Goal: Information Seeking & Learning: Learn about a topic

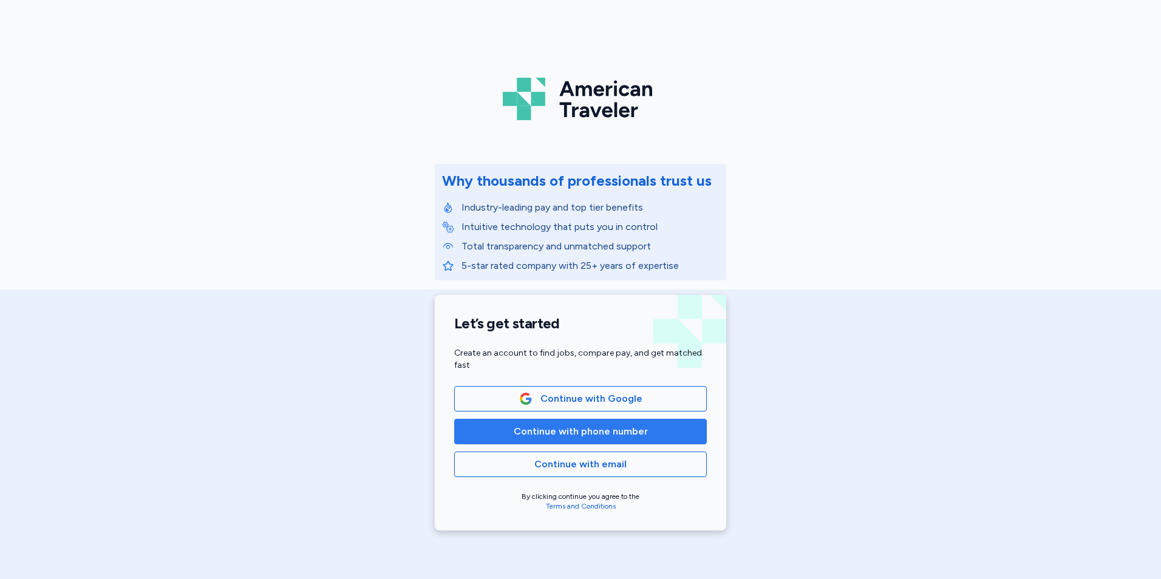
click at [588, 431] on span "Continue with phone number" at bounding box center [581, 431] width 134 height 15
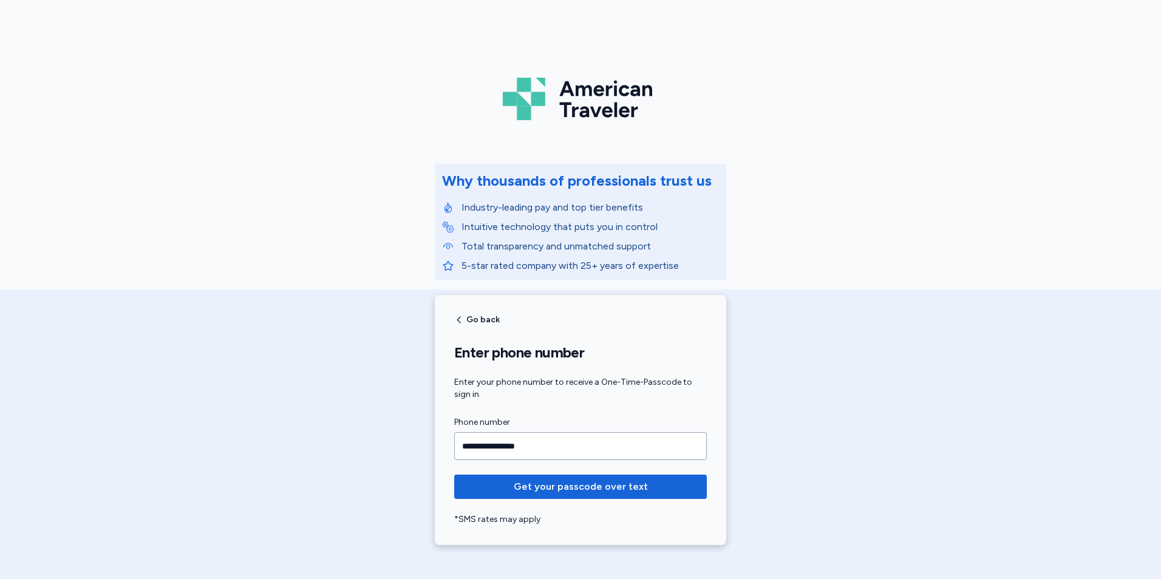
type input "**********"
click at [454, 475] on button "Get your passcode over text" at bounding box center [580, 487] width 253 height 24
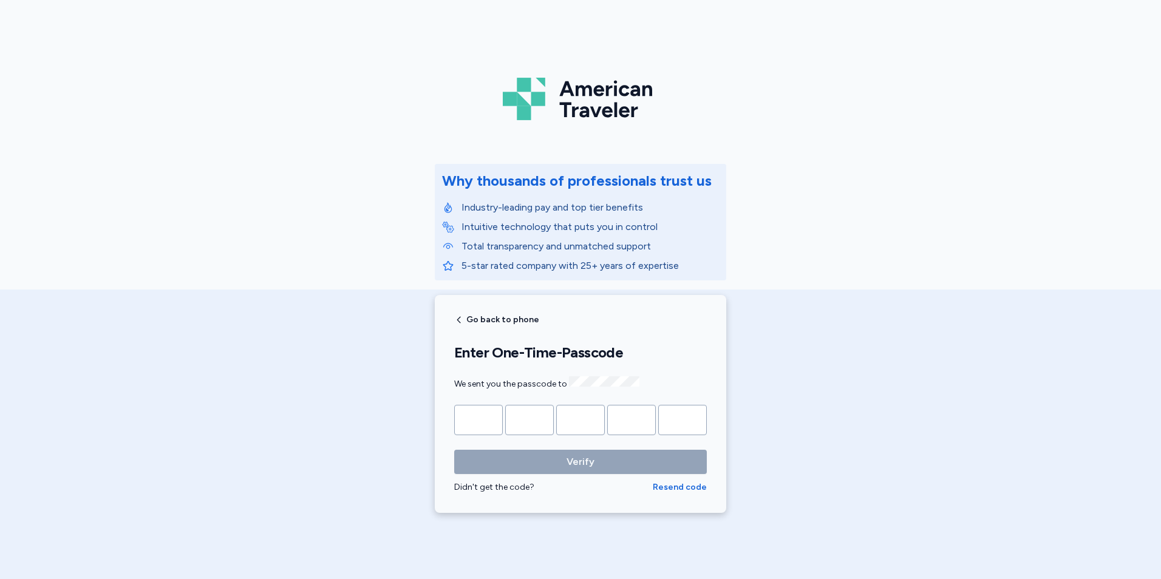
type input "*"
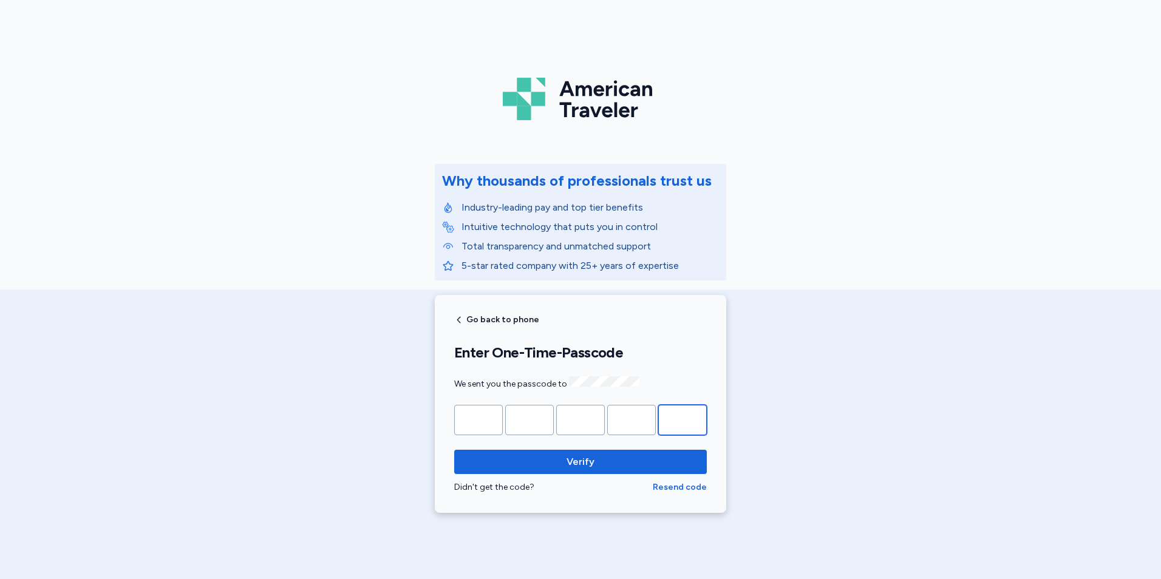
type input "*"
click at [454, 450] on button "Verify" at bounding box center [580, 462] width 253 height 24
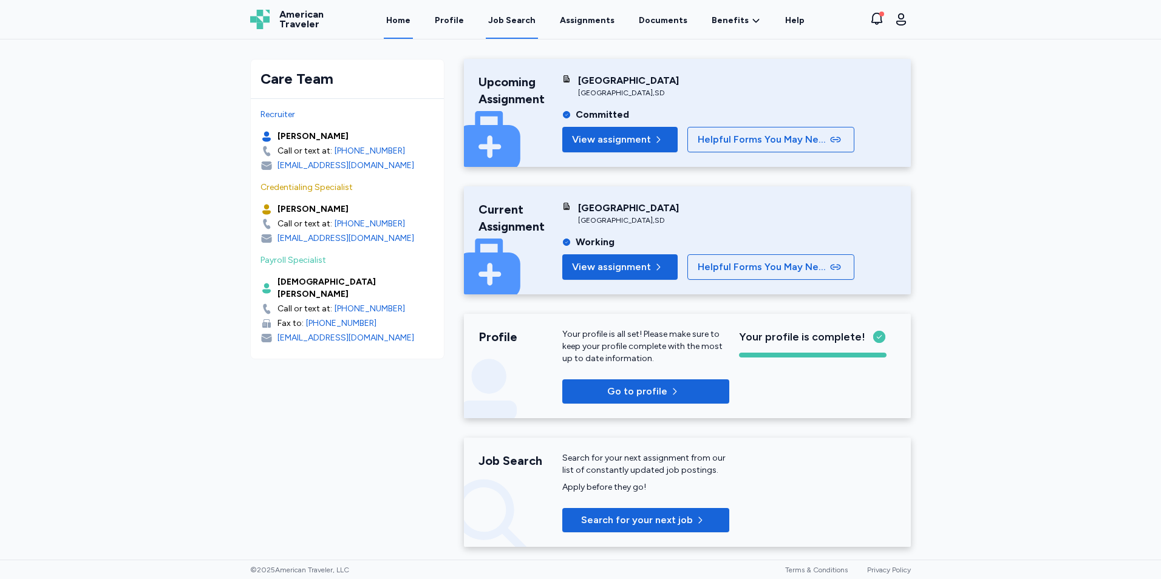
click at [526, 20] on div "Job Search" at bounding box center [511, 21] width 47 height 12
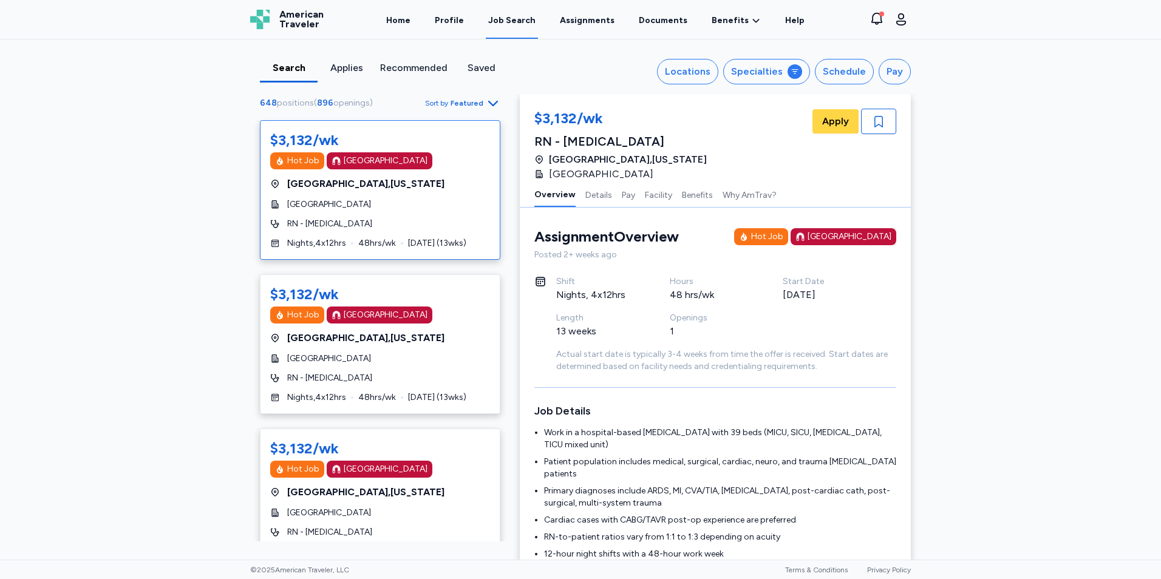
click at [476, 102] on span "Featured" at bounding box center [467, 103] width 33 height 10
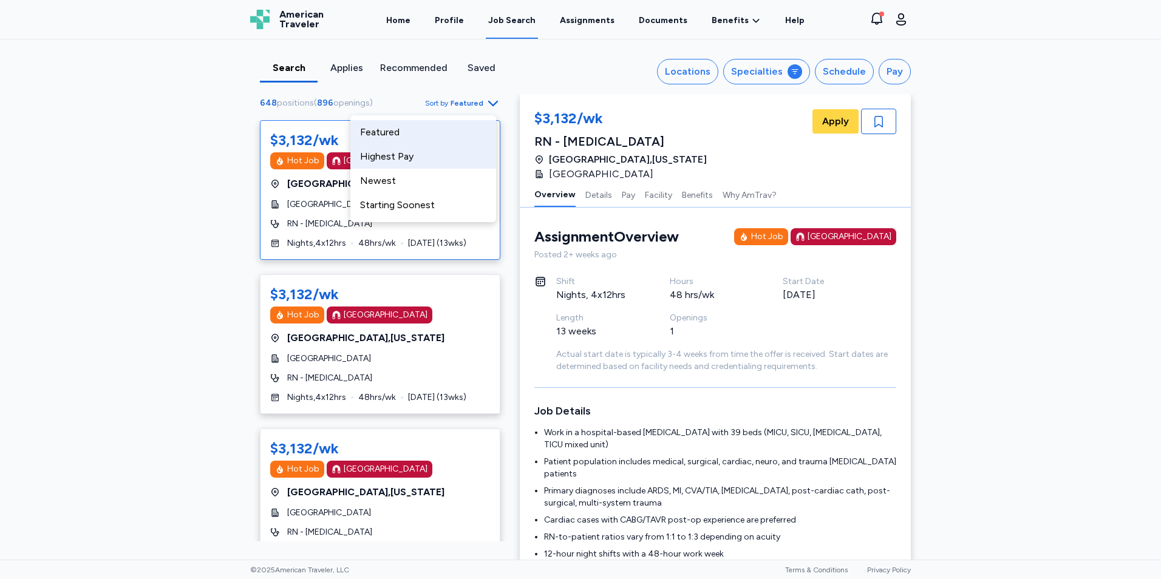
click at [424, 153] on div "Highest Pay" at bounding box center [423, 157] width 146 height 24
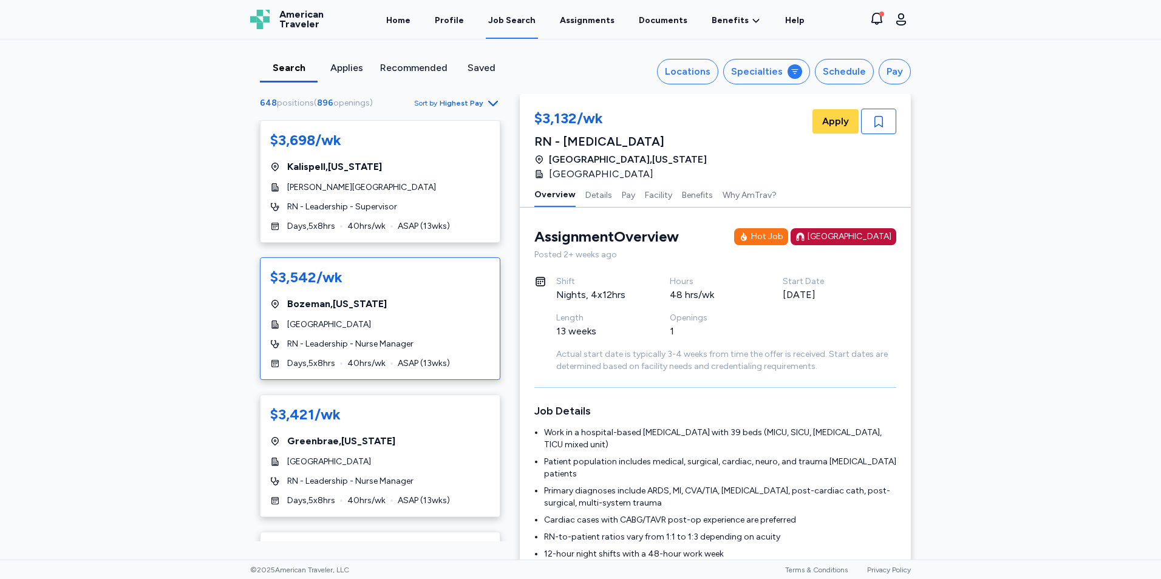
click at [290, 264] on div "$3,542/wk [GEOGRAPHIC_DATA] , [US_STATE] Bozeman Deaconess Hospital RN - Leader…" at bounding box center [380, 318] width 240 height 123
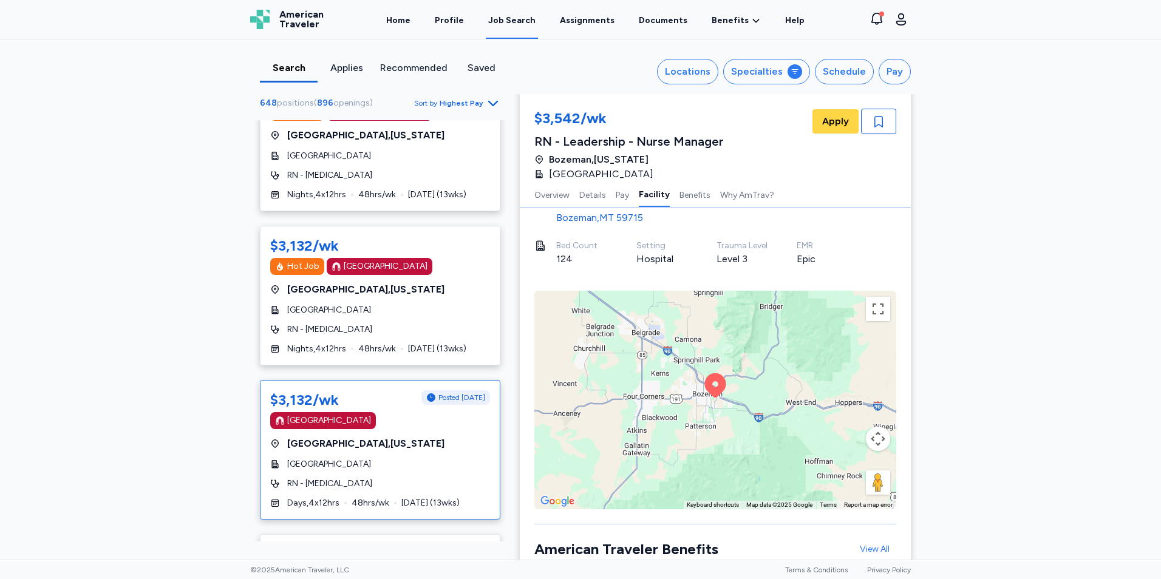
scroll to position [1336, 0]
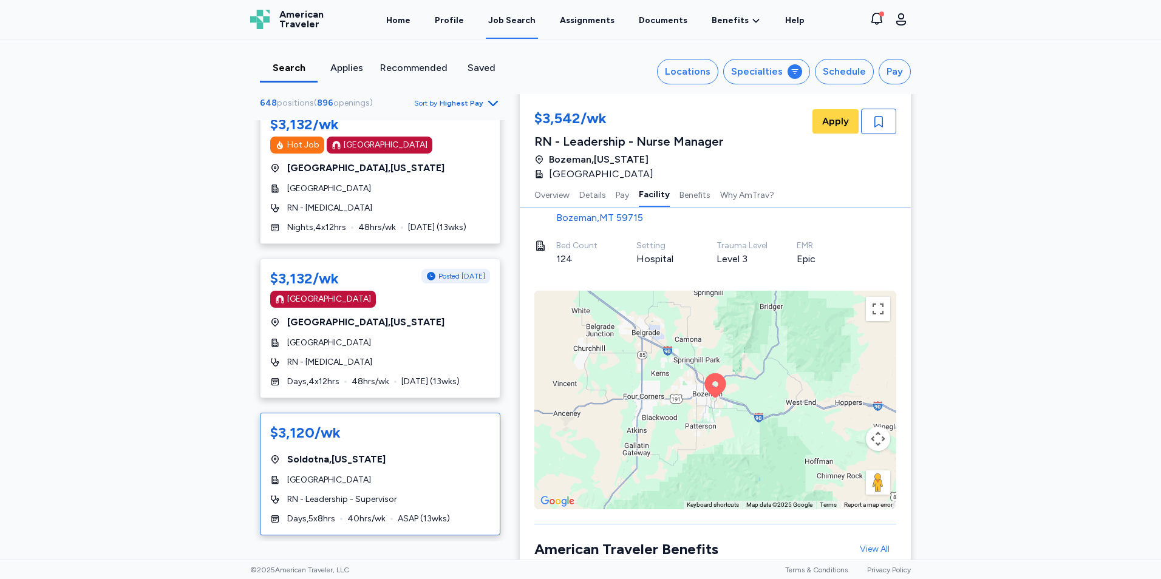
click at [431, 481] on div "[GEOGRAPHIC_DATA]" at bounding box center [380, 480] width 220 height 12
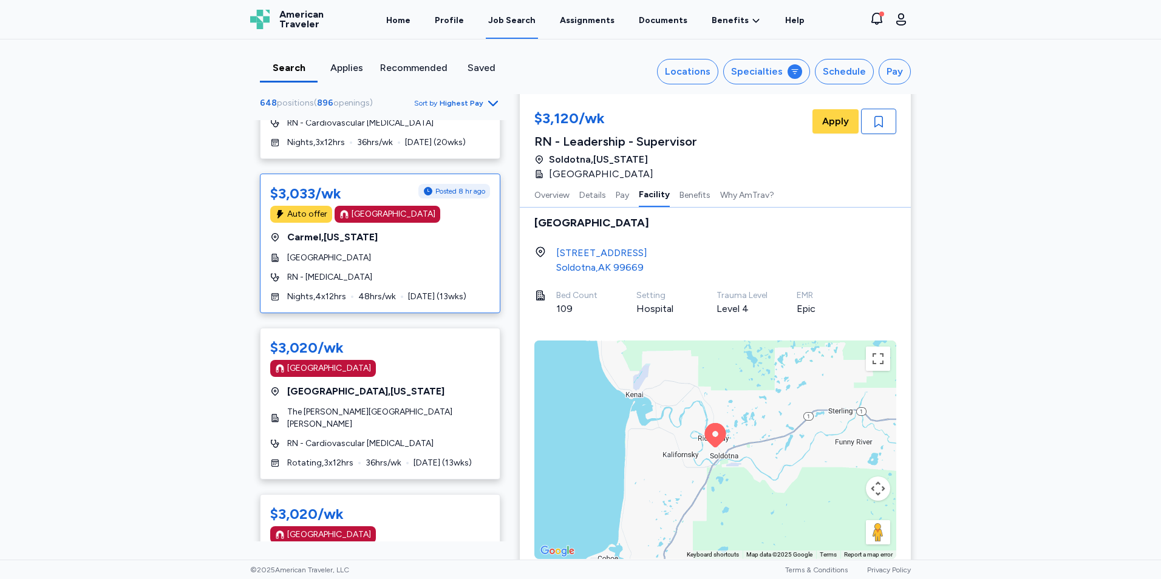
scroll to position [2065, 0]
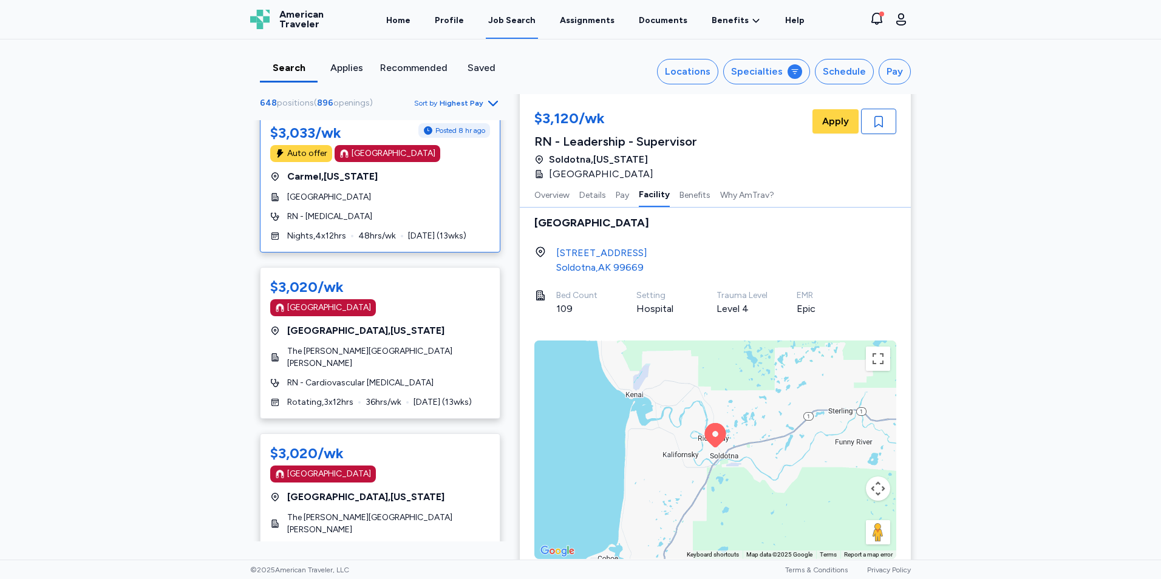
click at [325, 192] on span "[GEOGRAPHIC_DATA]" at bounding box center [329, 197] width 84 height 12
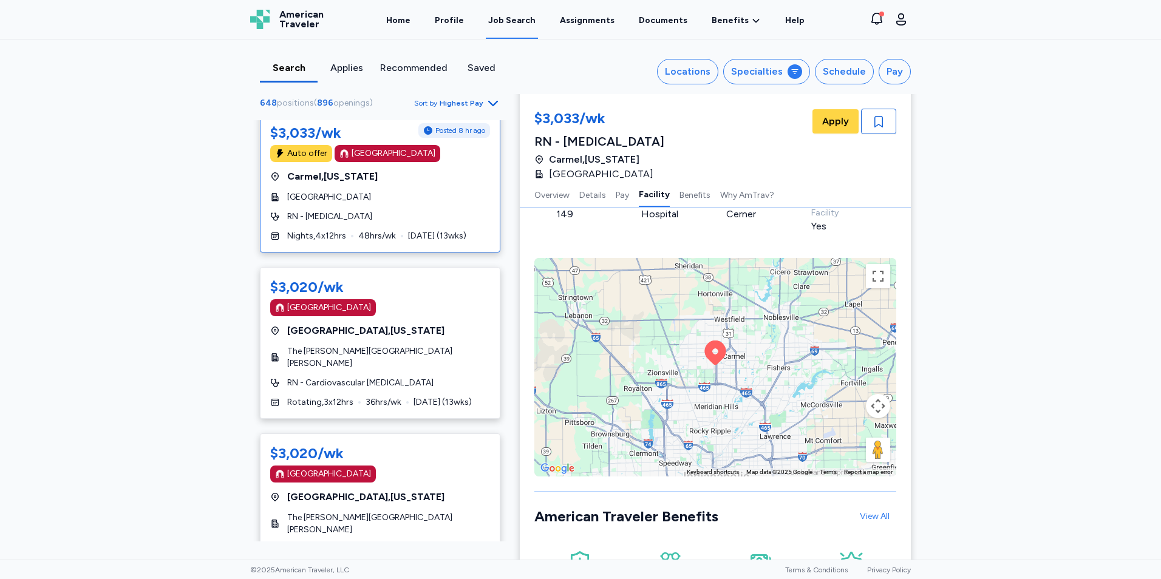
scroll to position [1276, 0]
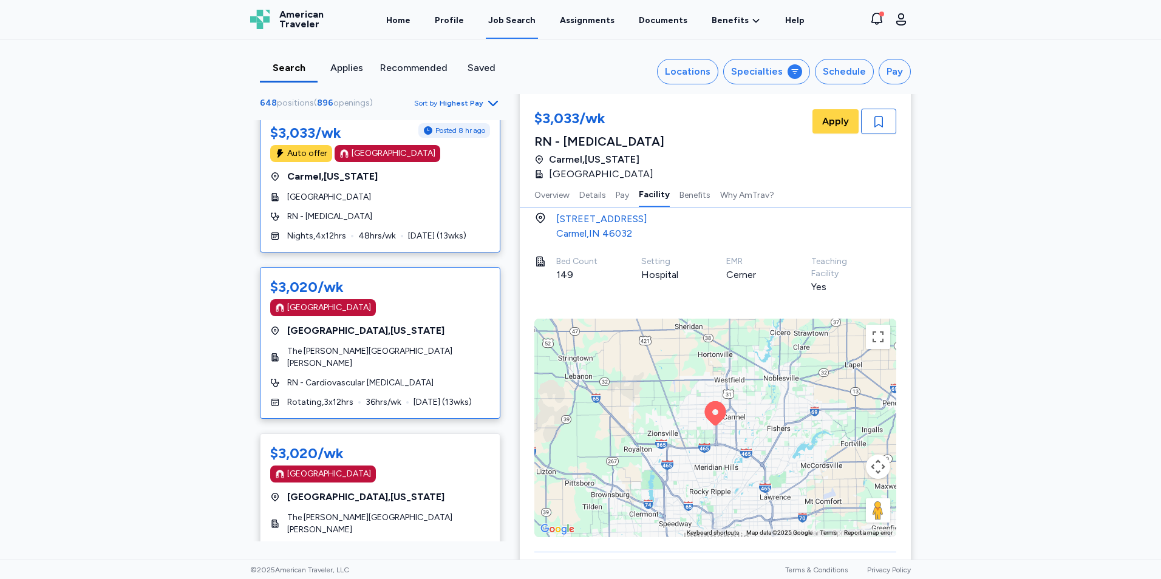
click at [359, 353] on span "The [PERSON_NAME][GEOGRAPHIC_DATA][PERSON_NAME]" at bounding box center [388, 358] width 203 height 24
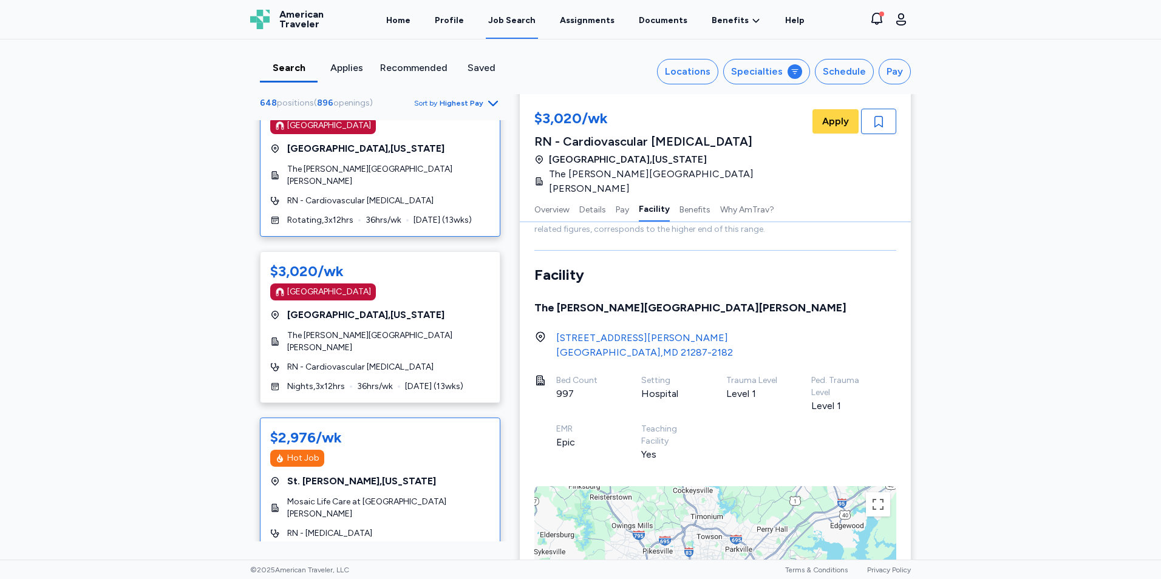
scroll to position [2307, 0]
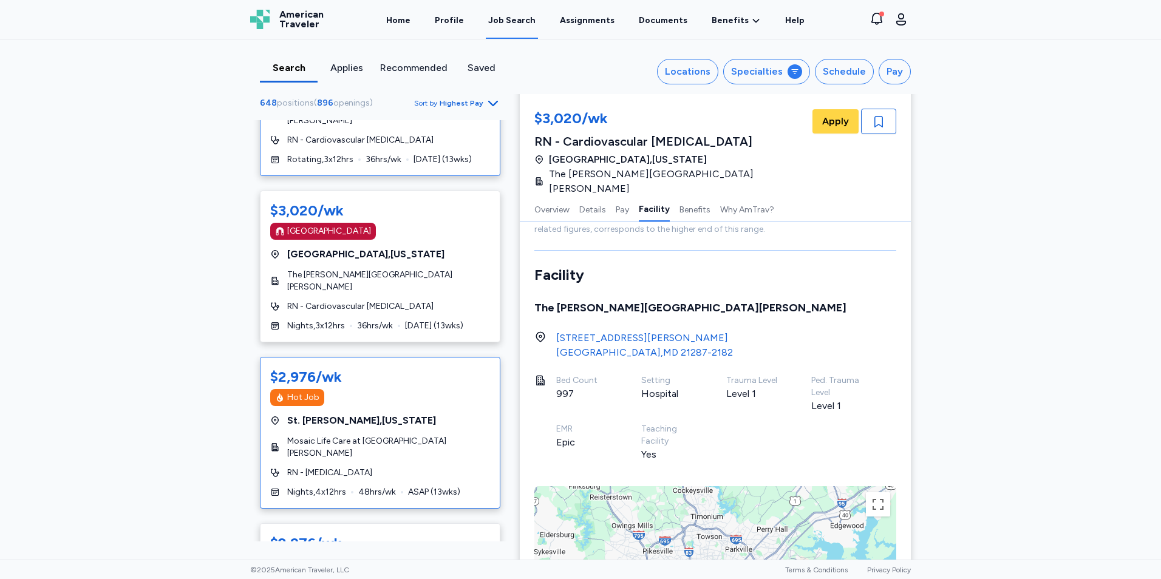
click at [404, 414] on div "[GEOGRAPHIC_DATA][PERSON_NAME] , [US_STATE]" at bounding box center [380, 421] width 220 height 15
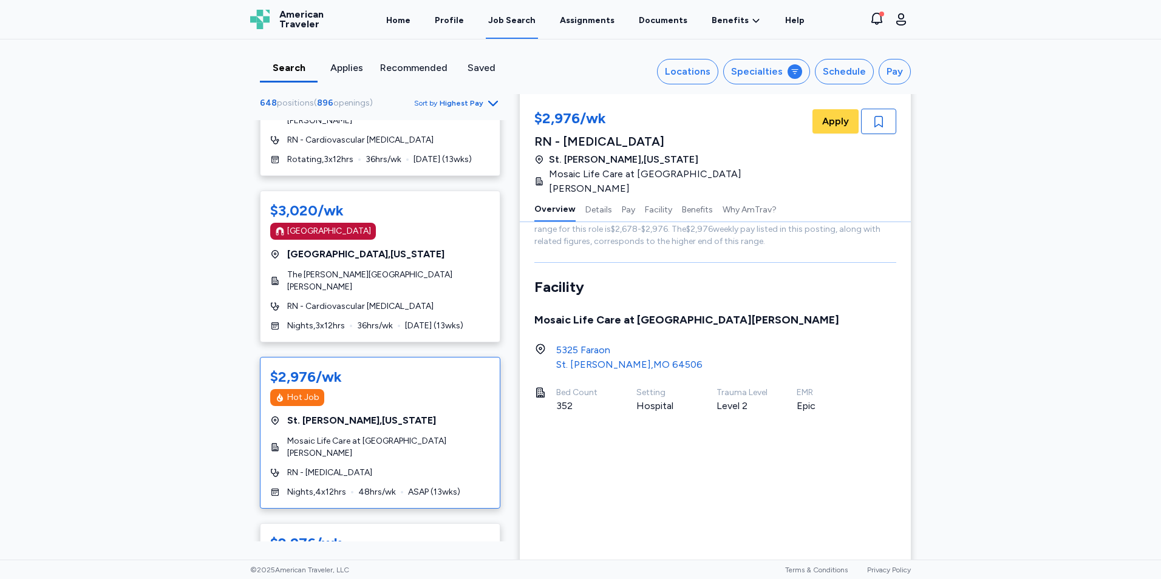
scroll to position [1, 0]
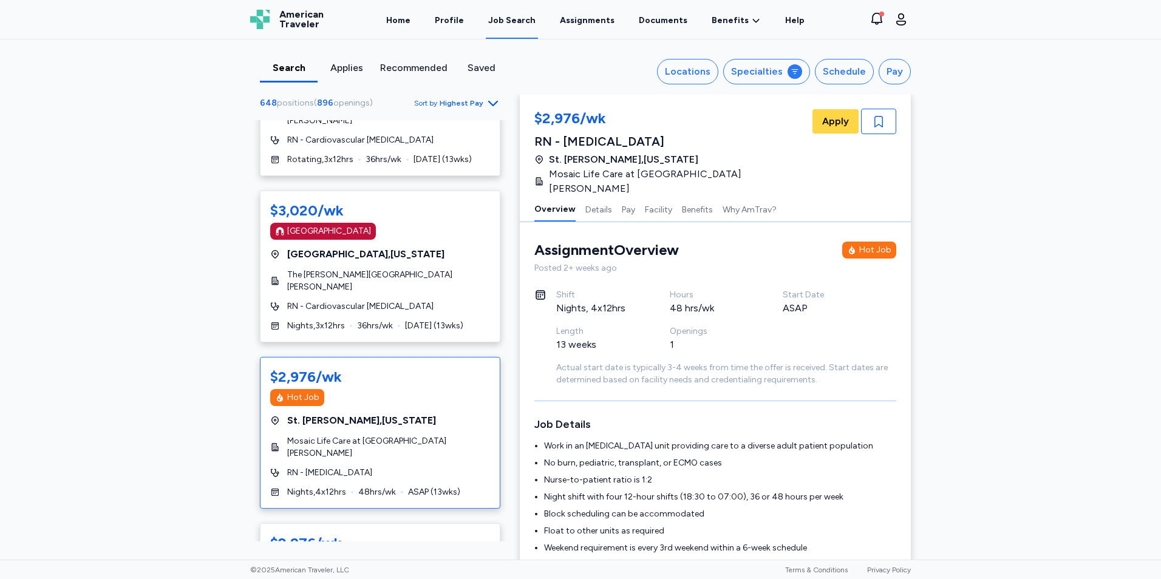
click at [404, 414] on div "[GEOGRAPHIC_DATA][PERSON_NAME] , [US_STATE]" at bounding box center [380, 421] width 220 height 15
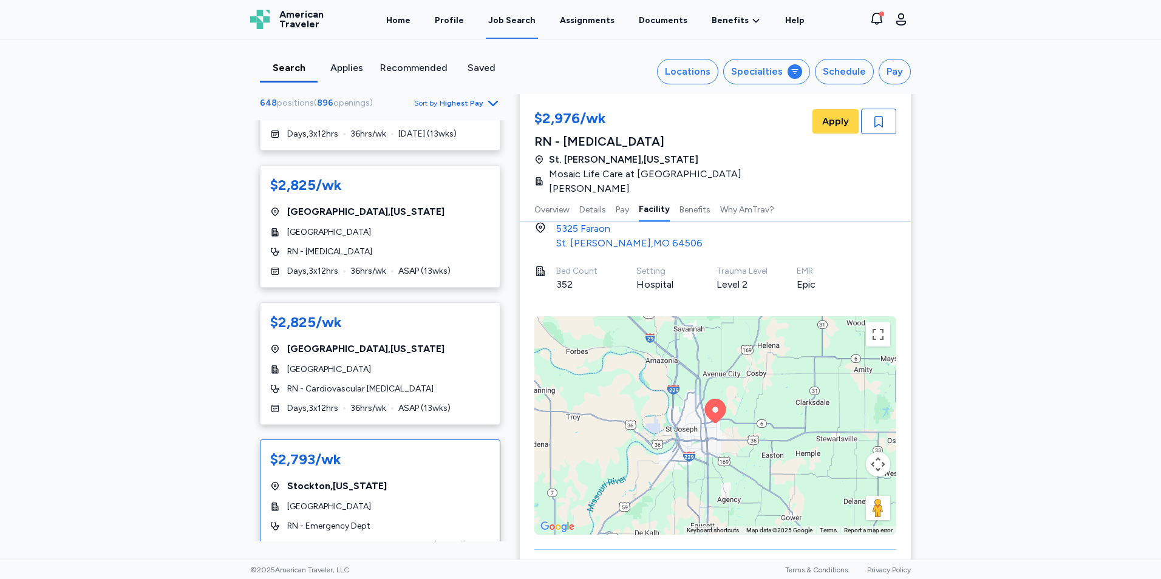
scroll to position [6376, 0]
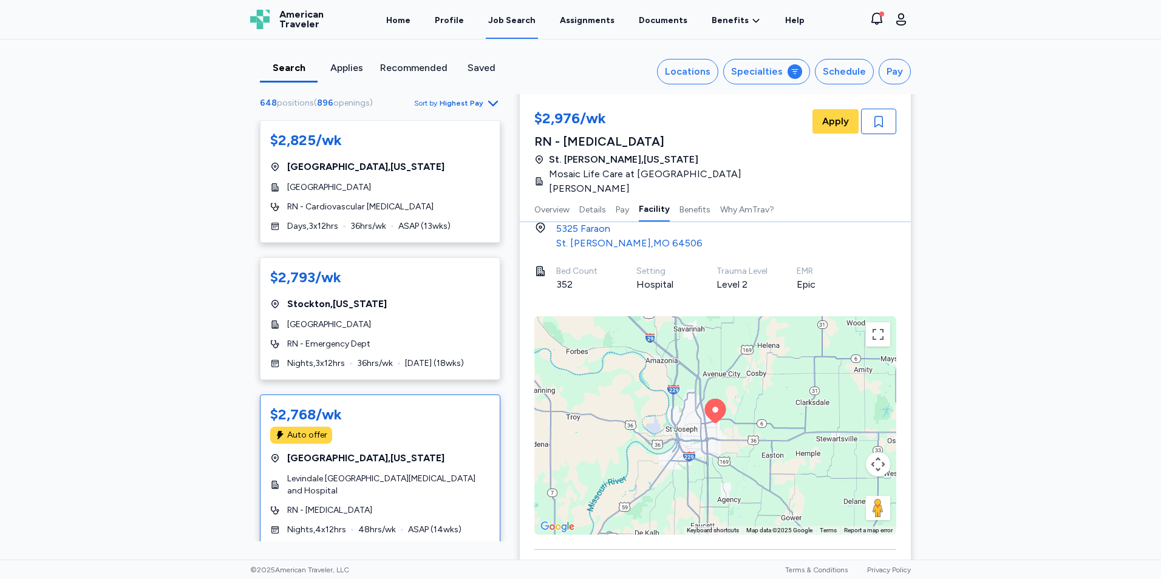
click at [418, 402] on div "$2,768/wk Auto offer [GEOGRAPHIC_DATA] , [US_STATE] [GEOGRAPHIC_DATA][MEDICAL_D…" at bounding box center [380, 471] width 240 height 152
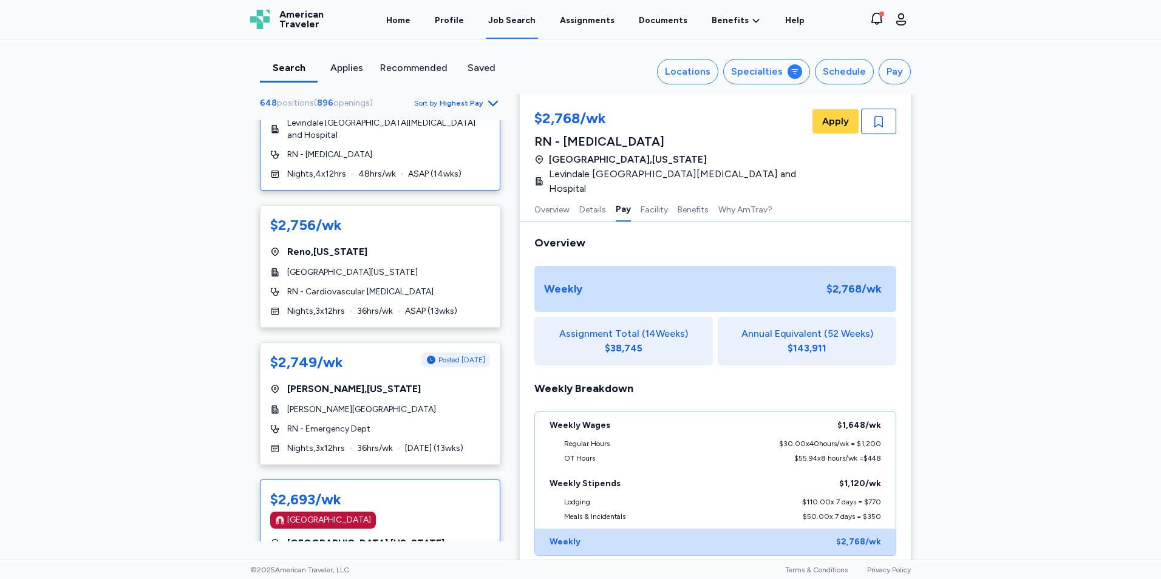
scroll to position [6792, 0]
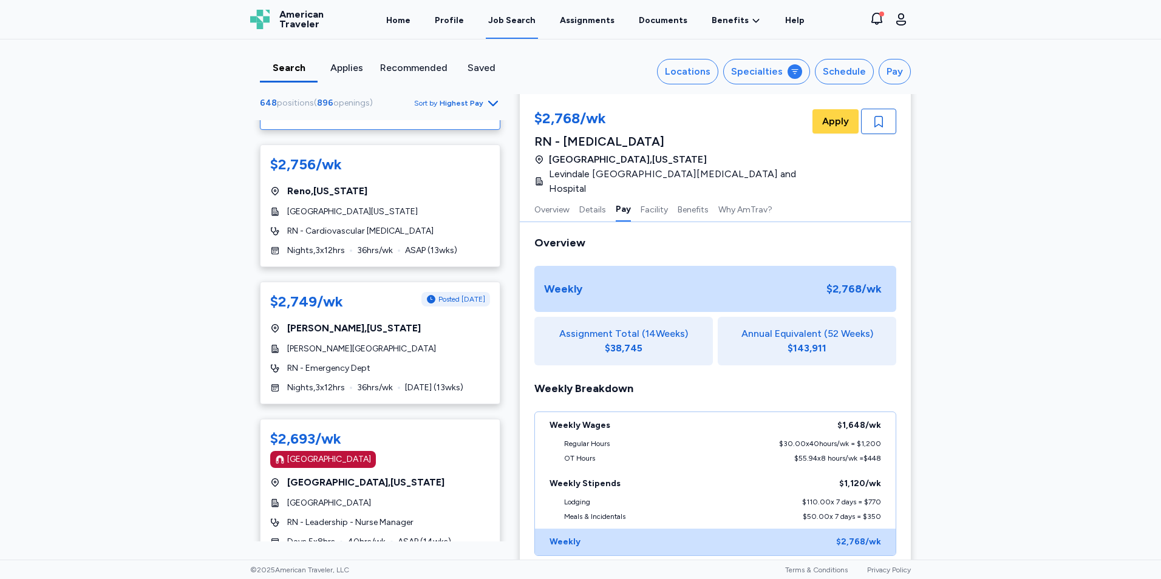
click at [486, 573] on icon "Go to next 50 jobs" at bounding box center [493, 580] width 15 height 15
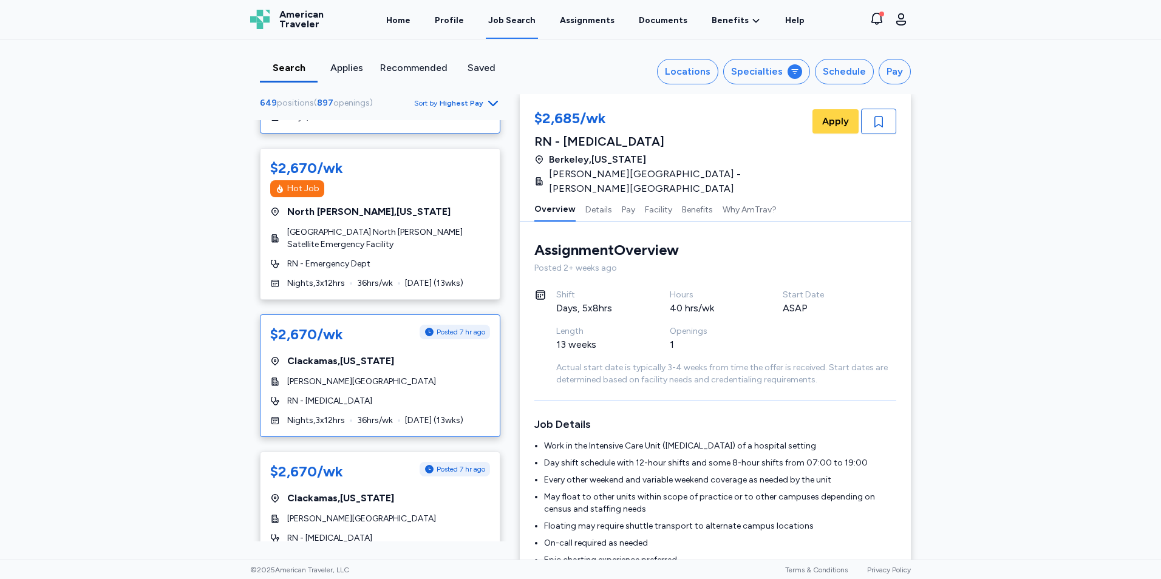
scroll to position [182, 0]
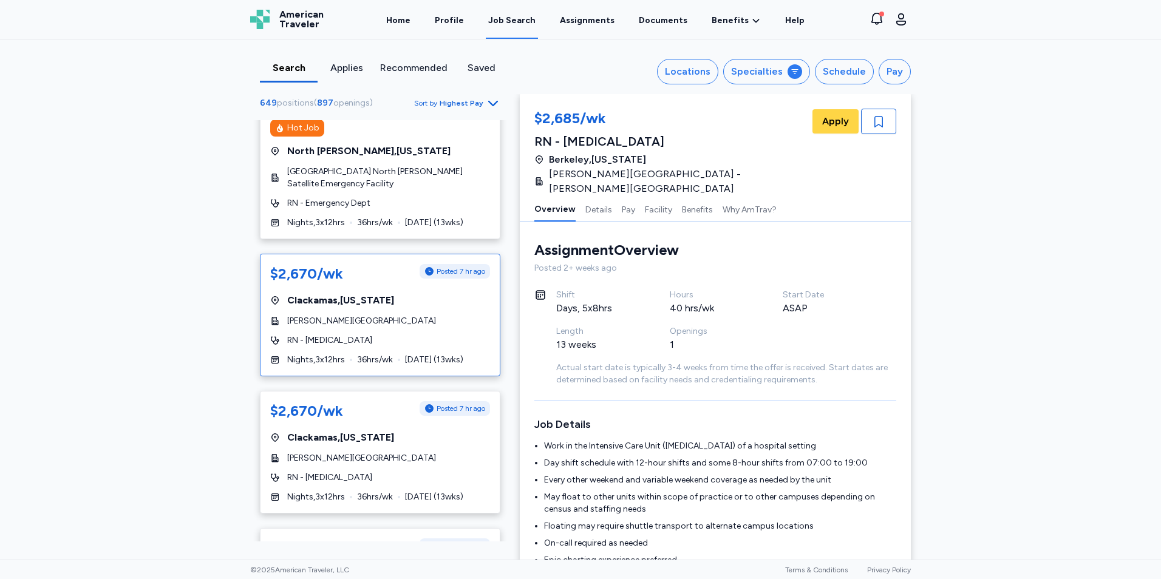
click at [361, 311] on div "$2,670/wk Posted 7 hr ago [GEOGRAPHIC_DATA] , [US_STATE][GEOGRAPHIC_DATA][PERSO…" at bounding box center [380, 315] width 240 height 123
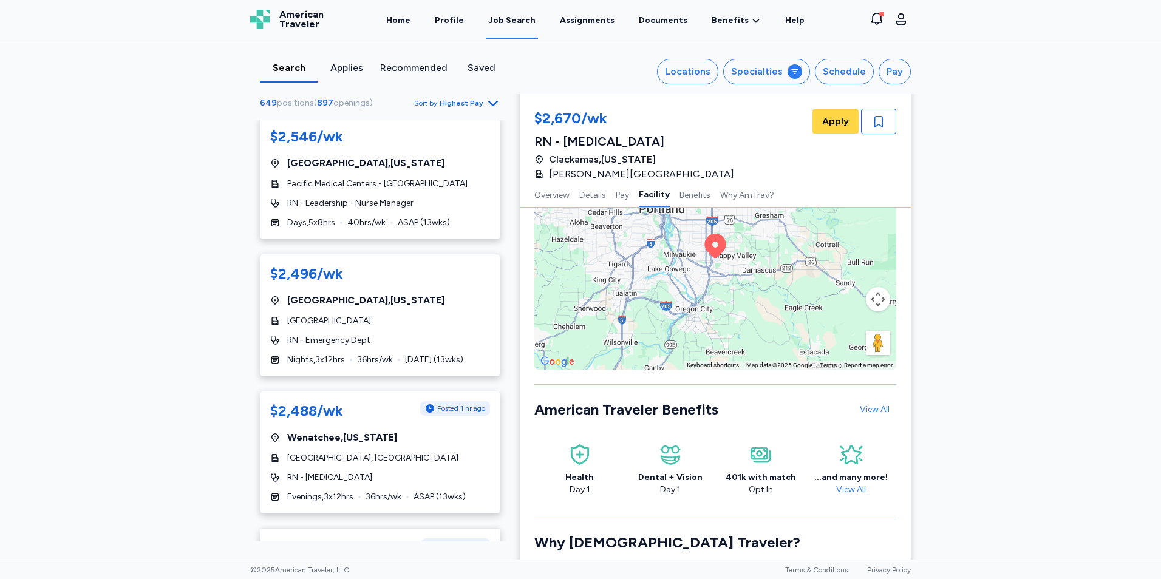
scroll to position [3643, 0]
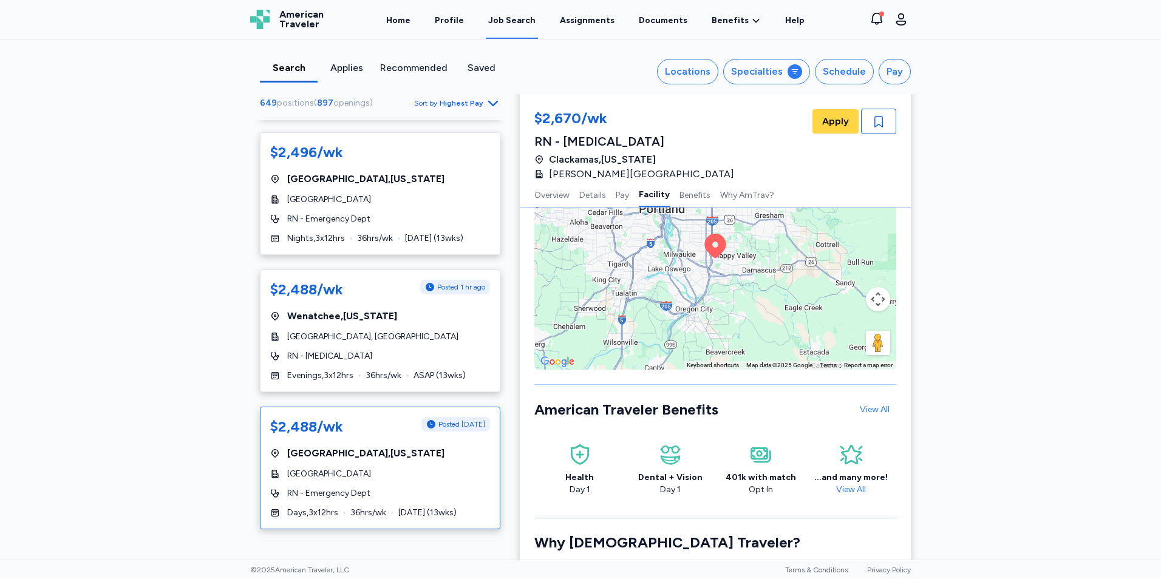
click at [412, 474] on div "$2,488/wk Posted [DATE] [GEOGRAPHIC_DATA] , [US_STATE][GEOGRAPHIC_DATA]-[GEOGRA…" at bounding box center [380, 468] width 240 height 123
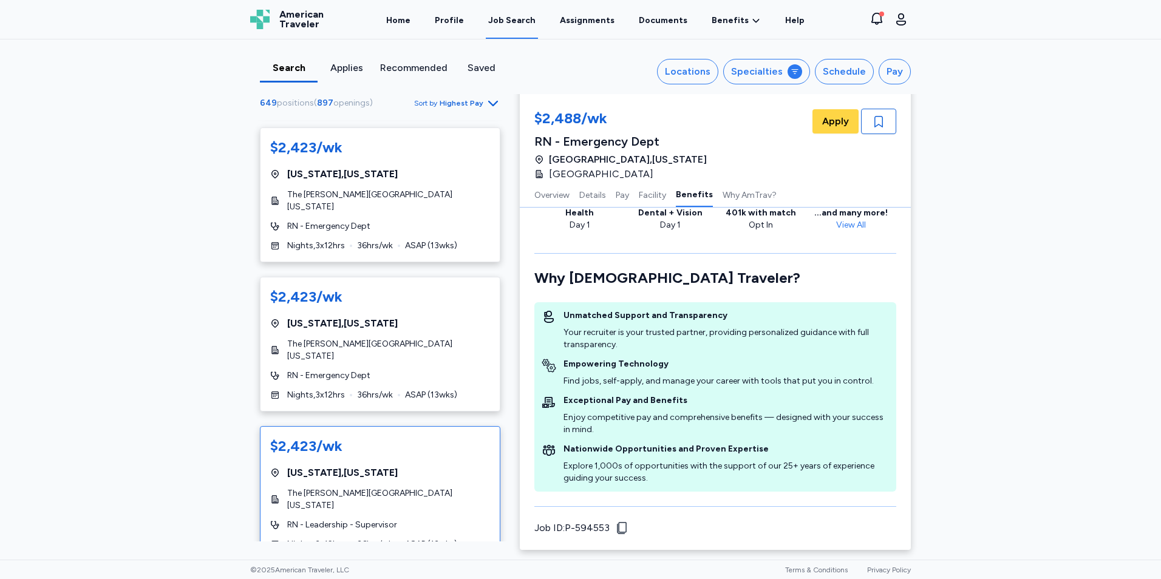
scroll to position [6591, 0]
